Goal: Task Accomplishment & Management: Complete application form

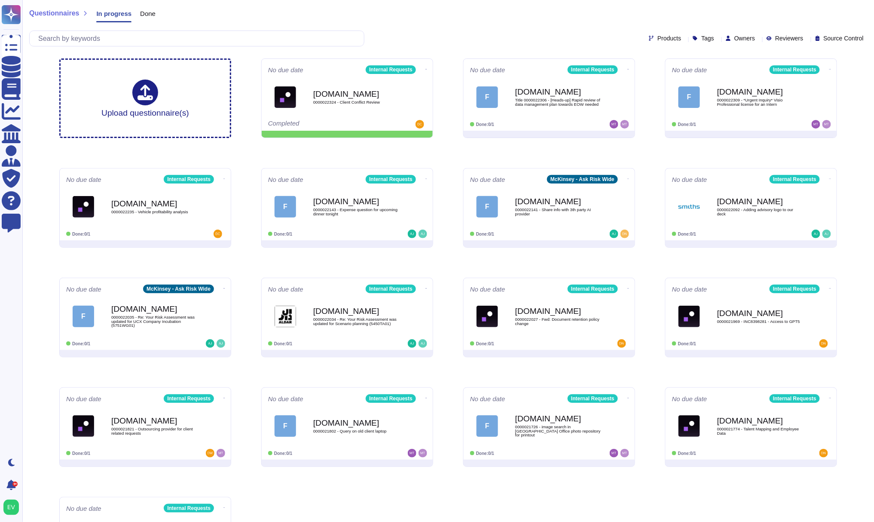
click at [54, 15] on span "Questionnaires" at bounding box center [54, 13] width 50 height 7
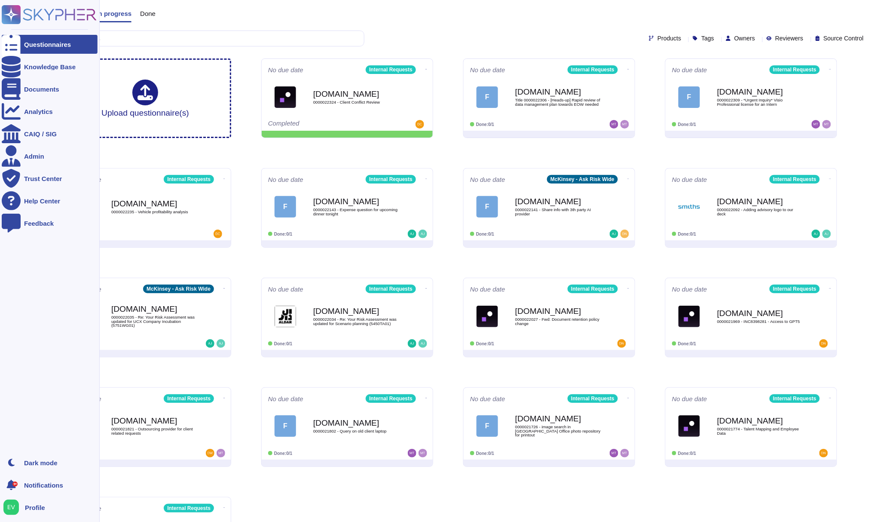
click at [14, 11] on rect at bounding box center [11, 14] width 19 height 19
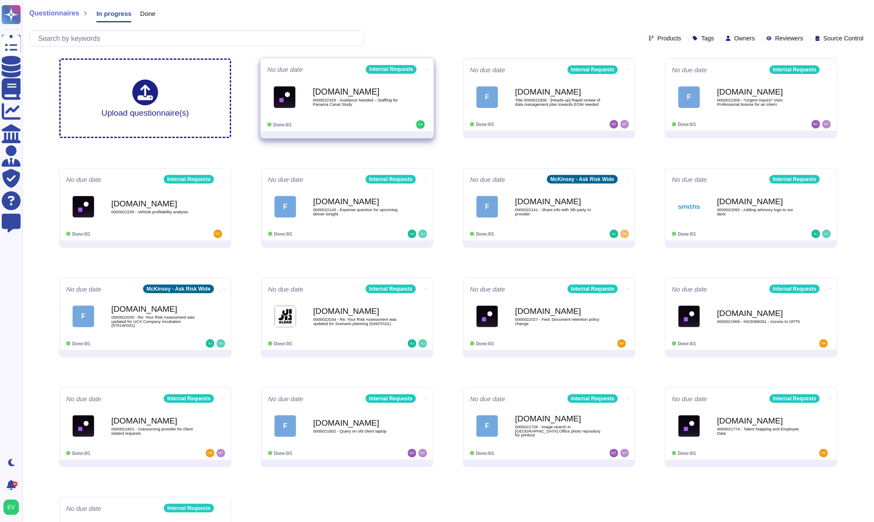
click at [328, 92] on b "[DOMAIN_NAME]" at bounding box center [356, 92] width 87 height 8
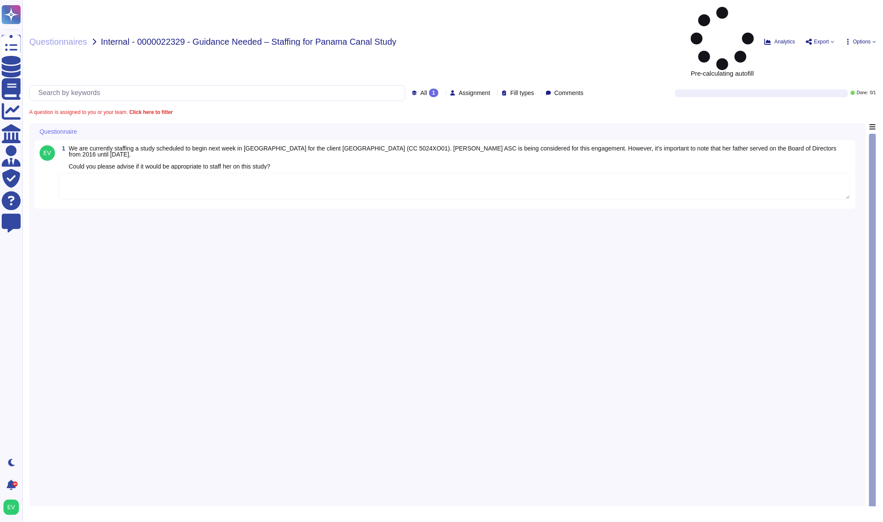
click at [157, 173] on textarea at bounding box center [453, 186] width 791 height 27
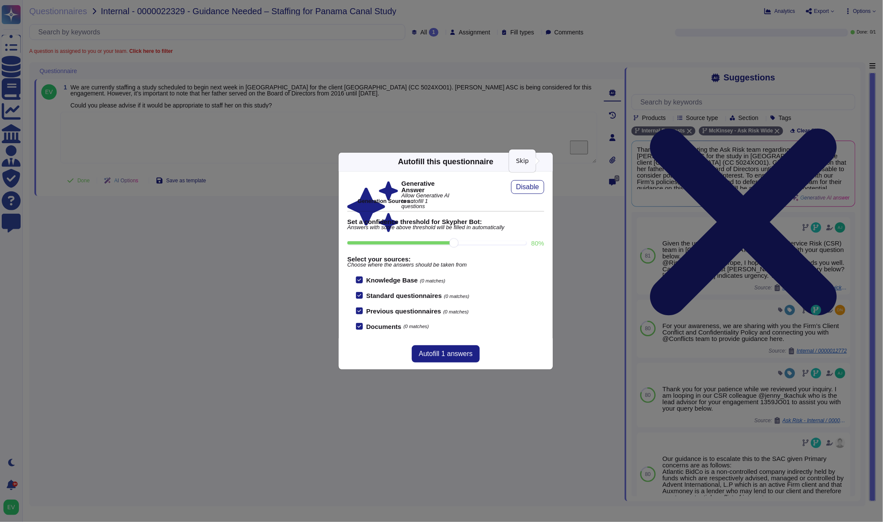
click at [547, 162] on icon at bounding box center [547, 162] width 0 height 0
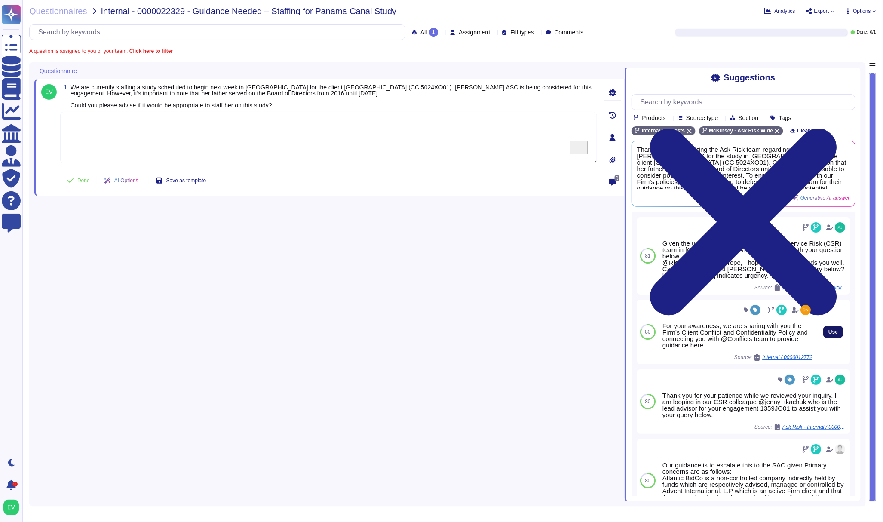
click at [823, 327] on button "Use" at bounding box center [833, 332] width 20 height 12
type textarea "For your awareness, we are sharing with you the Firm’s Client Conflict and Conf…"
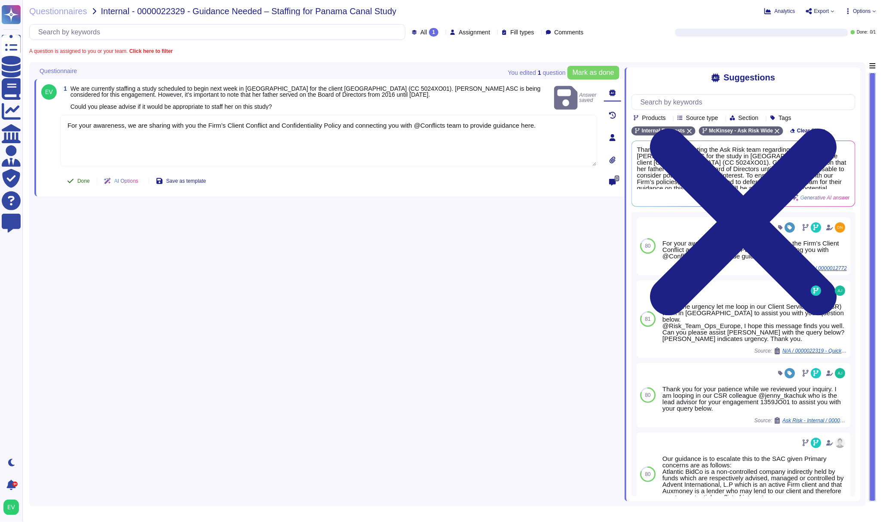
click at [74, 182] on button "Done" at bounding box center [78, 180] width 37 height 17
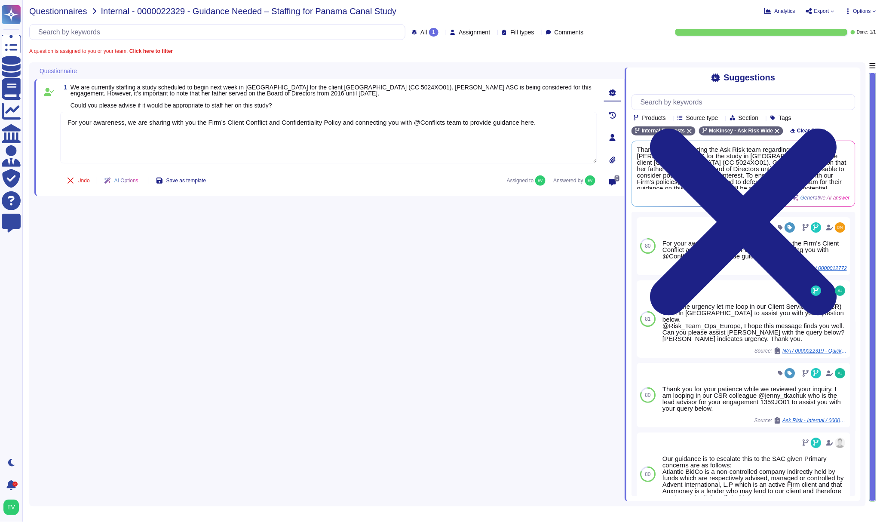
click at [61, 11] on span "Questionnaires" at bounding box center [58, 11] width 58 height 9
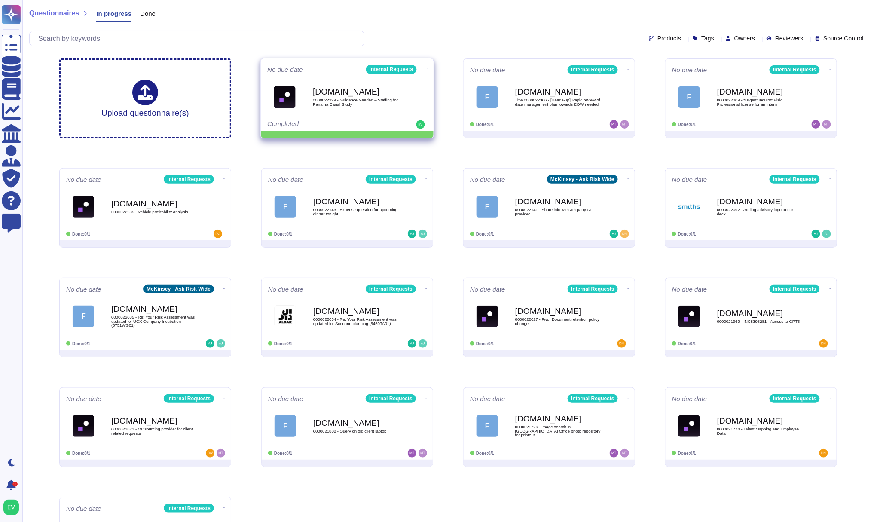
click at [382, 87] on div "[DOMAIN_NAME] 0000022329 - Guidance Needed – Staffing for Panama Canal Study" at bounding box center [356, 96] width 87 height 35
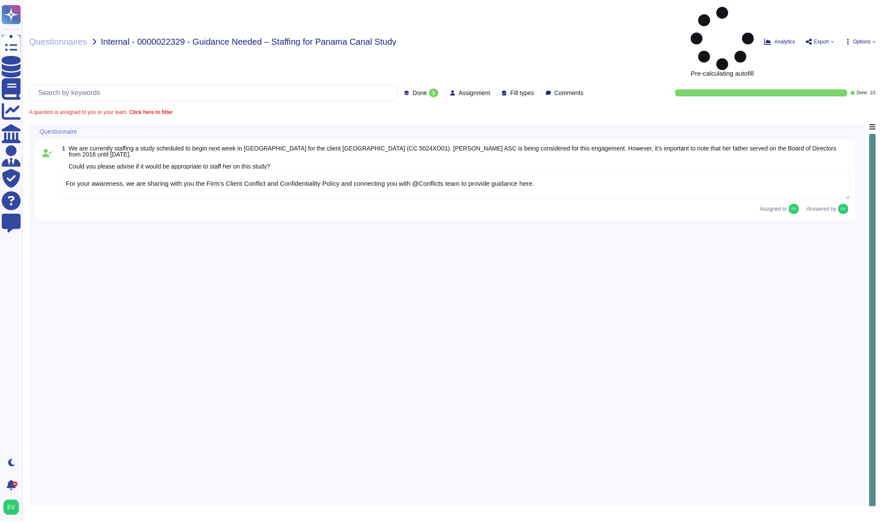
type textarea "For your awareness, we are sharing with you the Firm’s Client Conflict and Conf…"
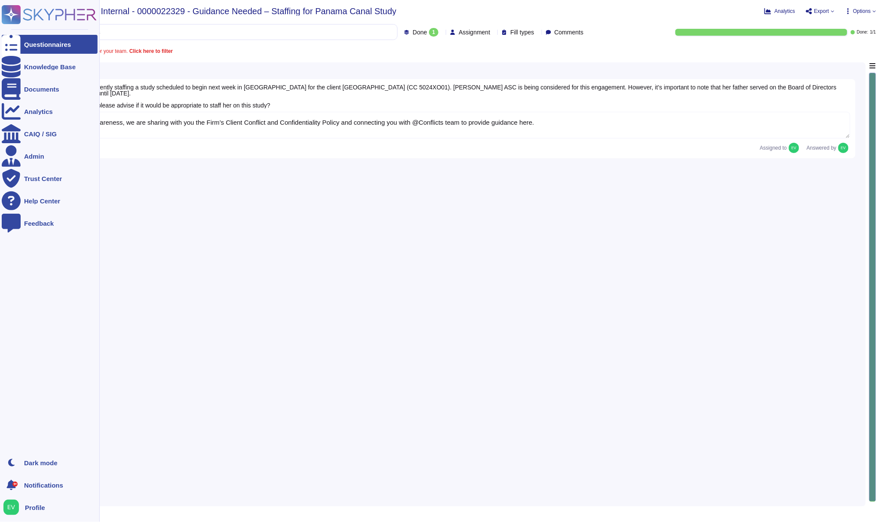
click at [64, 8] on icon at bounding box center [49, 14] width 95 height 19
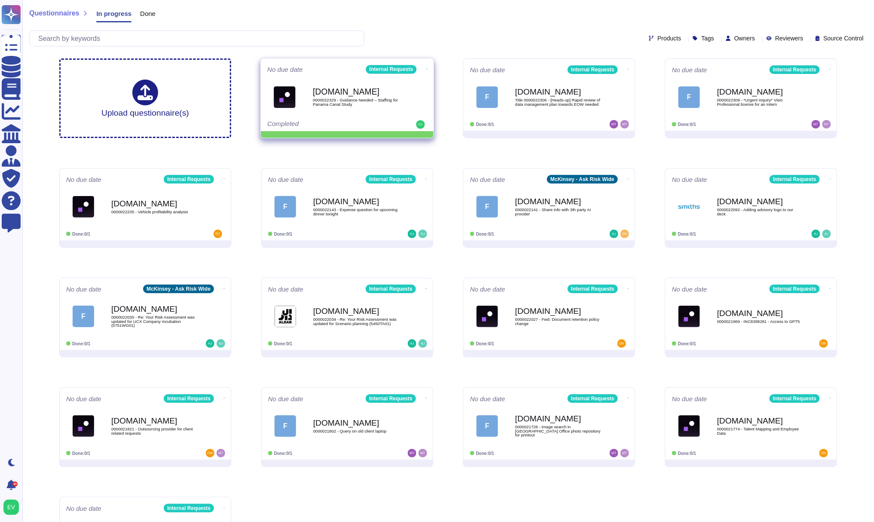
click at [422, 63] on div "No due date Internal Requests [DOMAIN_NAME] 0000022329 - Guidance Needed – Staf…" at bounding box center [347, 94] width 173 height 73
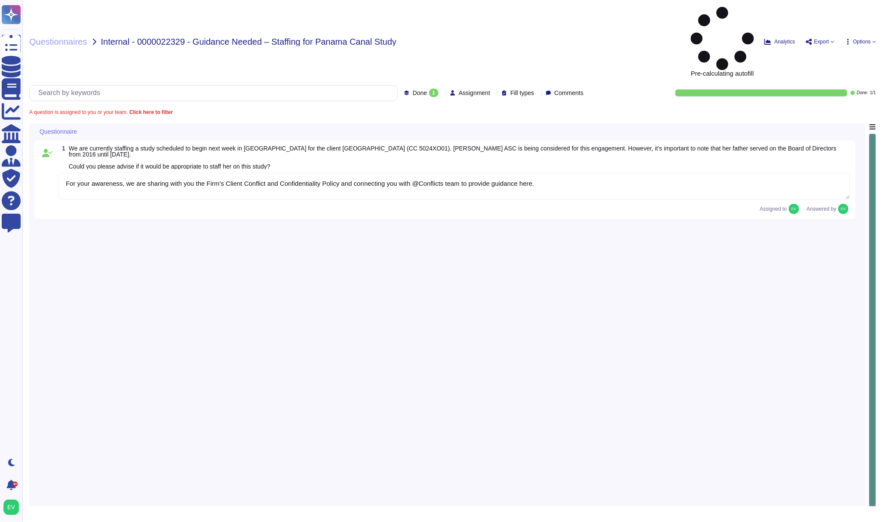
type textarea "For your awareness, we are sharing with you the Firm’s Client Conflict and Conf…"
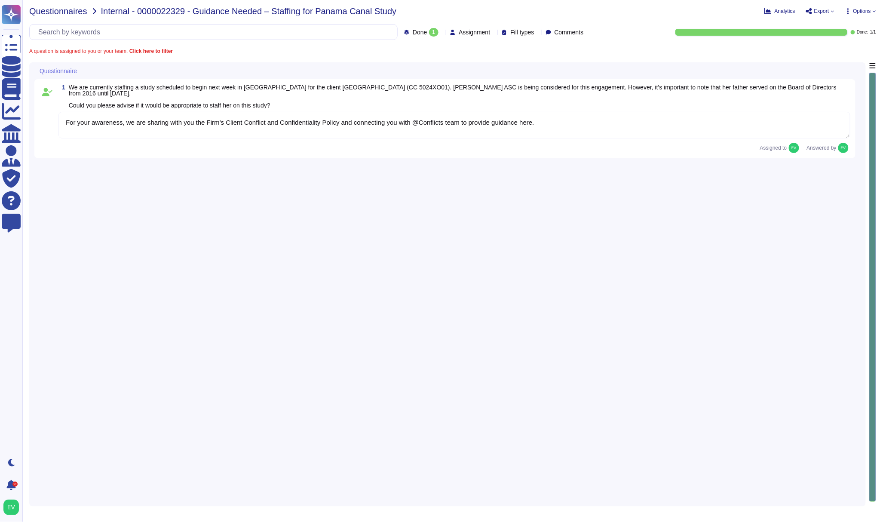
click at [58, 11] on span "Questionnaires" at bounding box center [58, 11] width 58 height 9
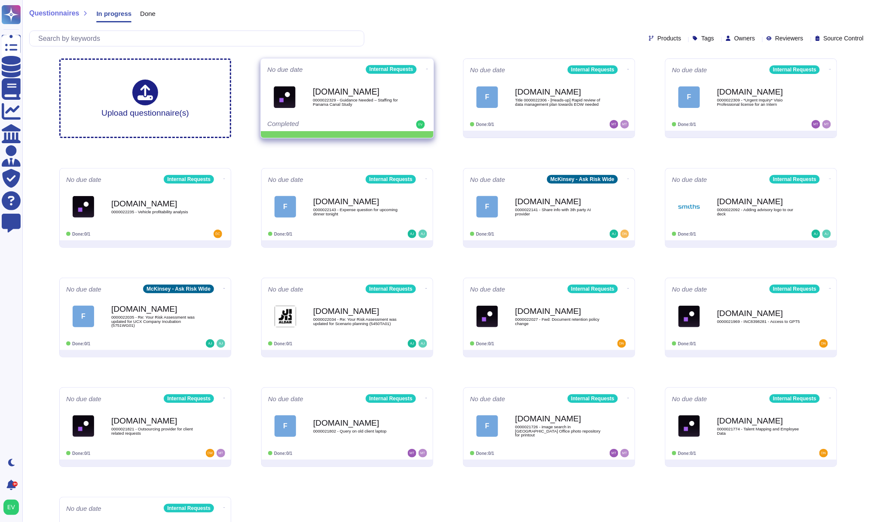
click at [426, 68] on icon at bounding box center [427, 69] width 2 height 2
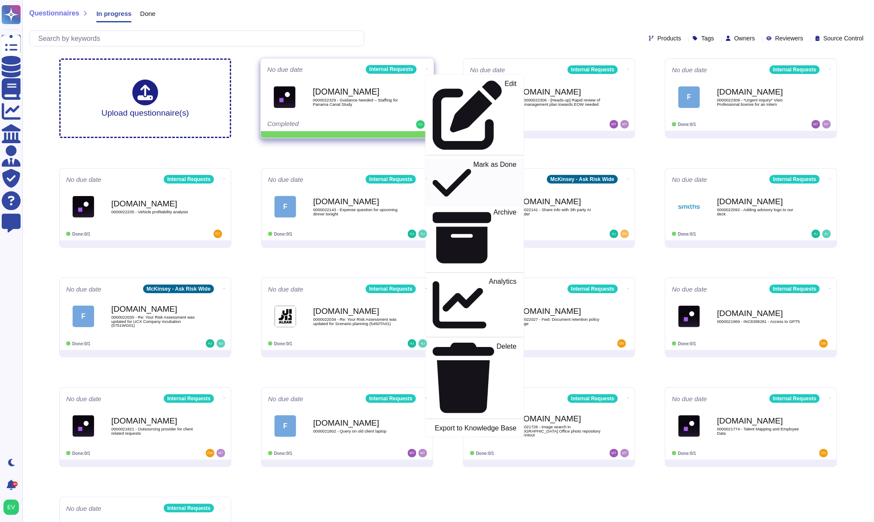
click at [474, 161] on p "Mark as Done" at bounding box center [495, 183] width 43 height 44
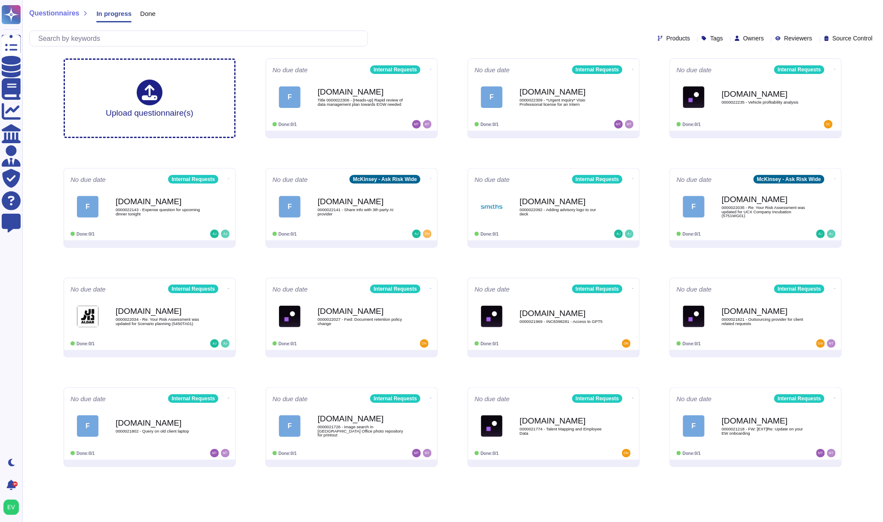
click at [52, 13] on span "Questionnaires" at bounding box center [54, 13] width 50 height 7
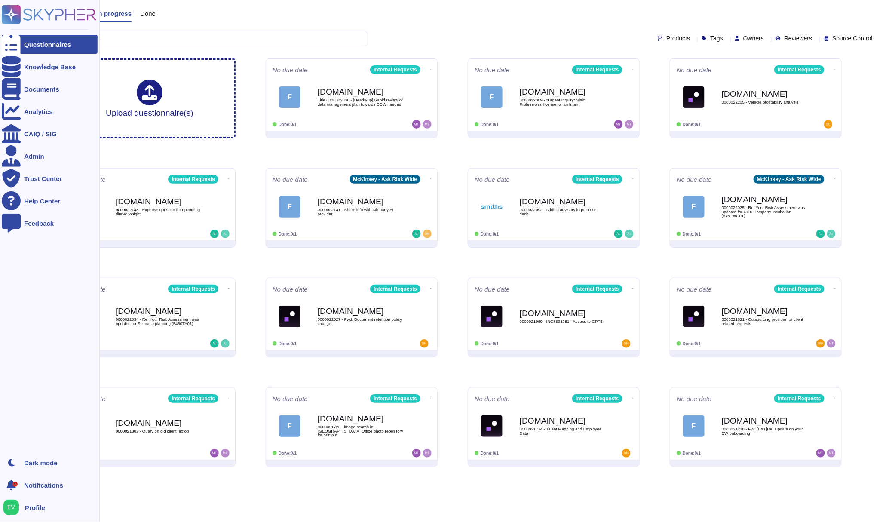
click at [15, 11] on rect at bounding box center [11, 14] width 19 height 19
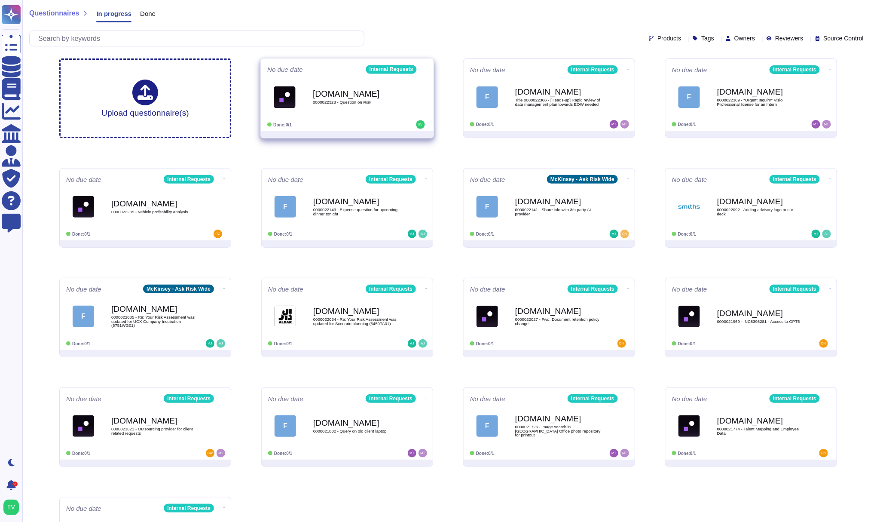
click at [341, 87] on div "[DOMAIN_NAME] 0000022328 - Question on Risk" at bounding box center [356, 96] width 87 height 35
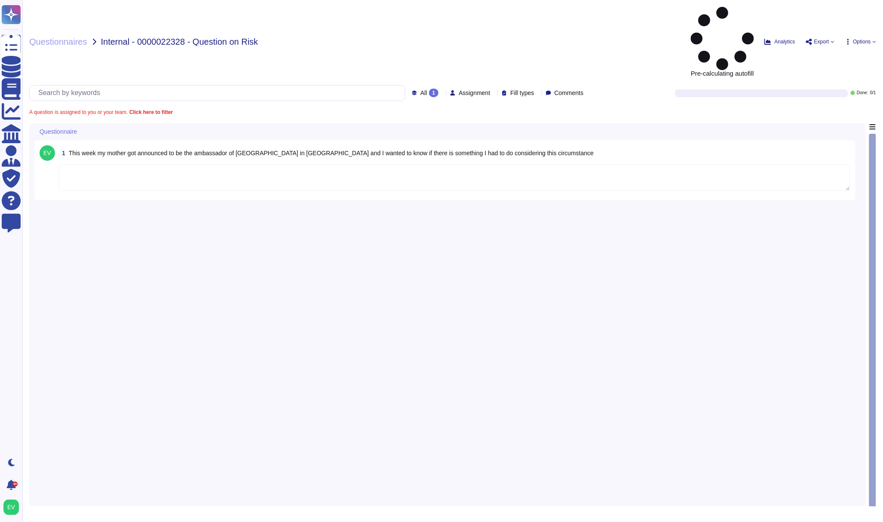
click at [97, 164] on textarea at bounding box center [453, 177] width 791 height 27
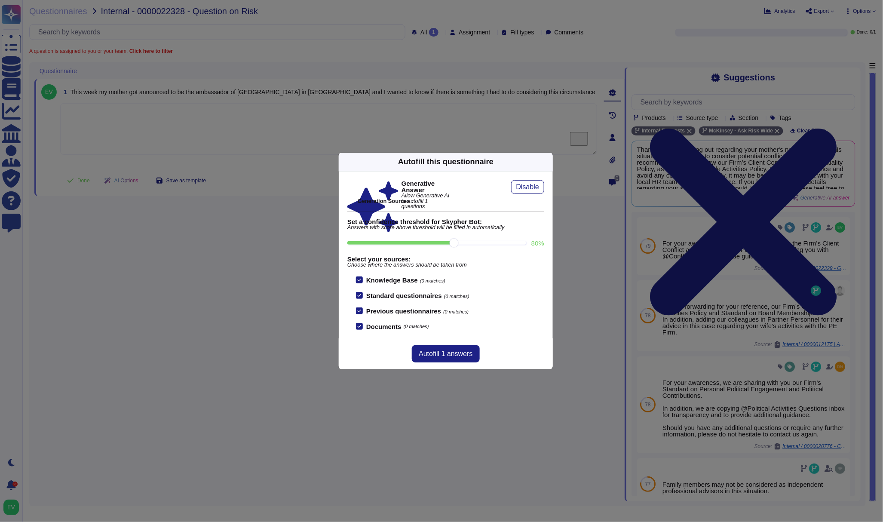
click at [547, 162] on icon at bounding box center [547, 162] width 0 height 0
